Goal: Task Accomplishment & Management: Use online tool/utility

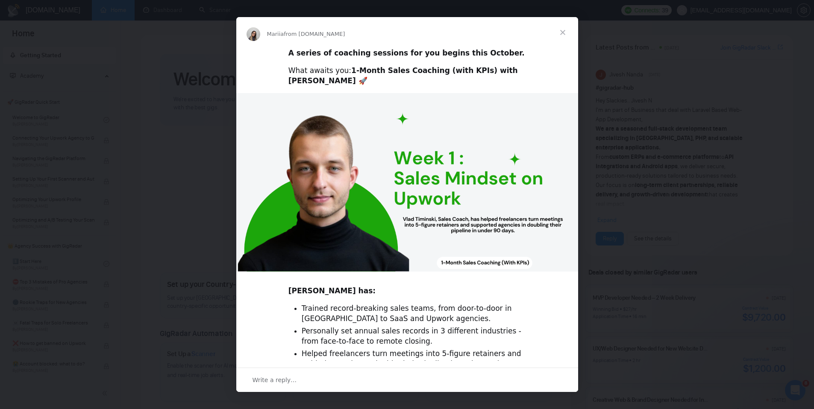
click at [558, 33] on span "Close" at bounding box center [562, 32] width 31 height 31
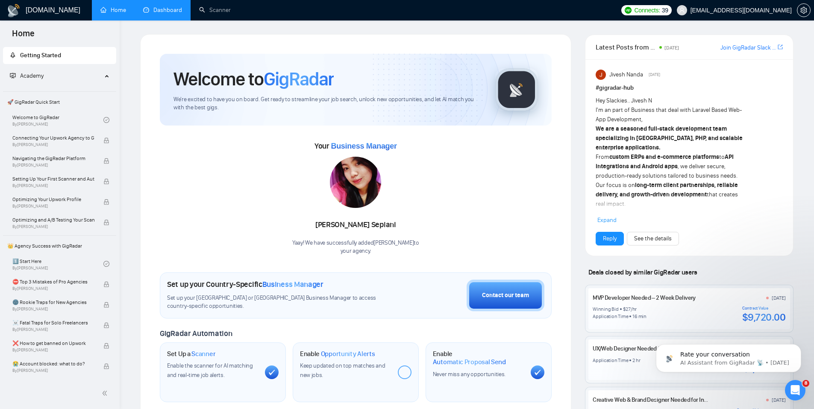
click at [154, 10] on link "Dashboard" at bounding box center [162, 9] width 39 height 7
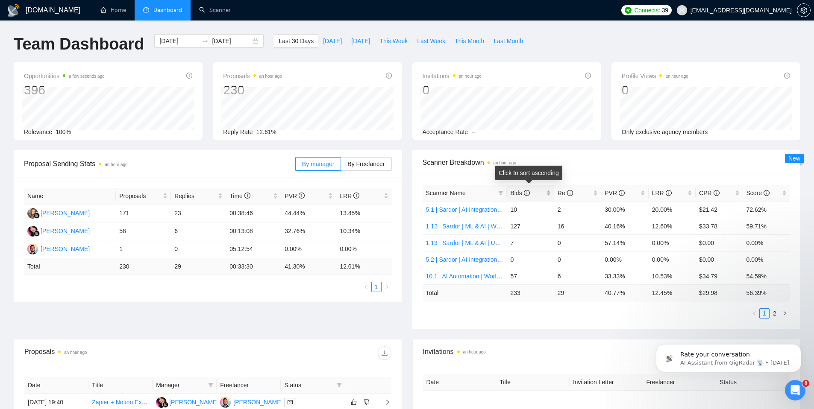
click at [550, 197] on div "Bids" at bounding box center [530, 192] width 40 height 9
click at [547, 195] on div "Bids" at bounding box center [530, 192] width 40 height 9
click at [228, 14] on link "Scanner" at bounding box center [215, 9] width 32 height 7
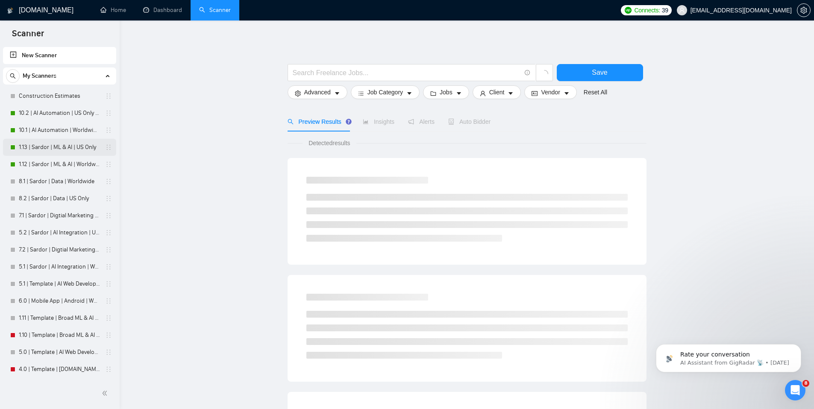
click at [66, 149] on link "1.13 | Sardor | ML & AI | US Only" at bounding box center [59, 147] width 81 height 17
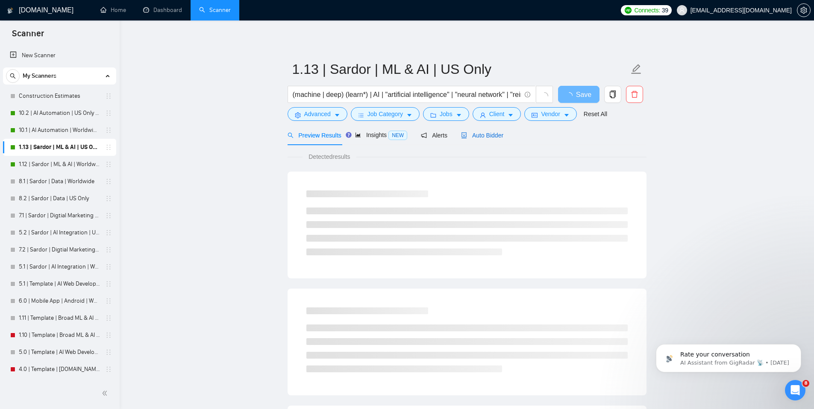
click at [495, 137] on span "Auto Bidder" at bounding box center [482, 135] width 42 height 7
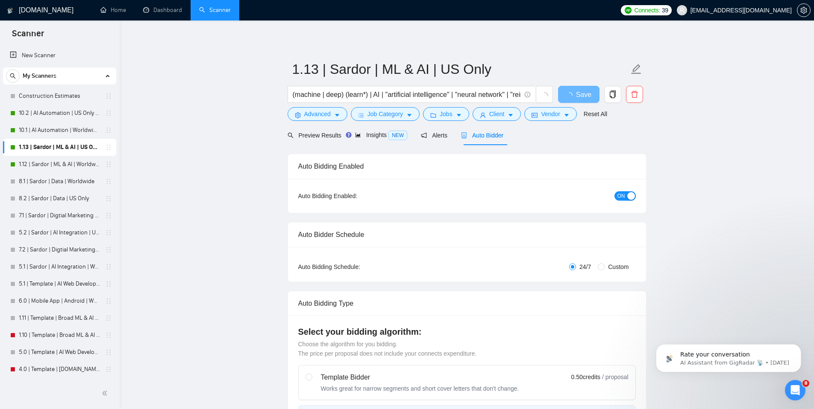
checkbox input "true"
click at [621, 197] on span "ON" at bounding box center [621, 195] width 8 height 9
click at [571, 94] on span "Save" at bounding box center [578, 94] width 15 height 11
click at [67, 110] on link "10.2 | AI Automation | US Only | Simple Sardor" at bounding box center [59, 113] width 81 height 17
